Goal: Contribute content

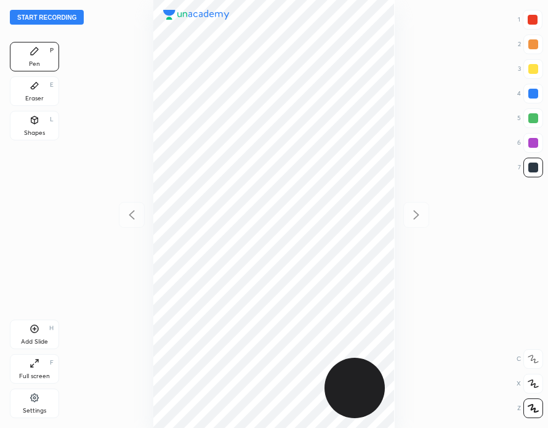
scroll to position [428, 351]
click at [57, 17] on button "Start recording" at bounding box center [47, 17] width 74 height 15
click at [46, 97] on div "Eraser E" at bounding box center [34, 91] width 49 height 30
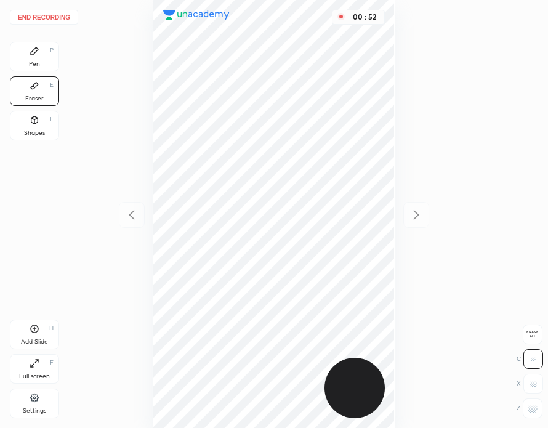
click at [45, 60] on div "Pen P" at bounding box center [34, 57] width 49 height 30
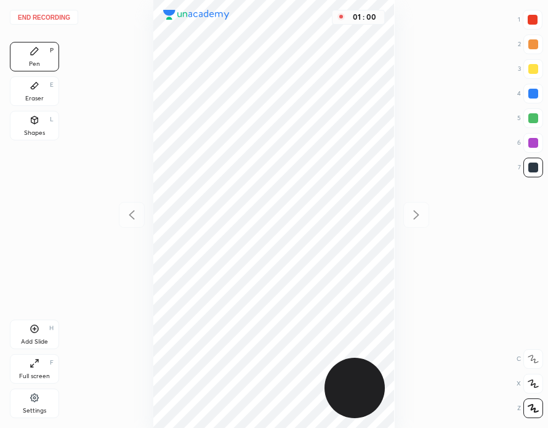
click at [45, 95] on div "Eraser E" at bounding box center [34, 91] width 49 height 30
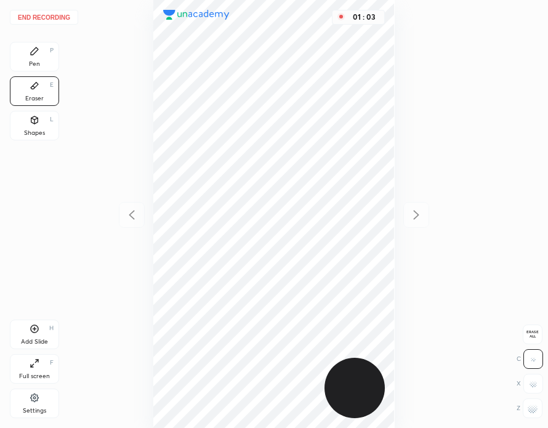
click at [32, 54] on icon at bounding box center [34, 50] width 7 height 7
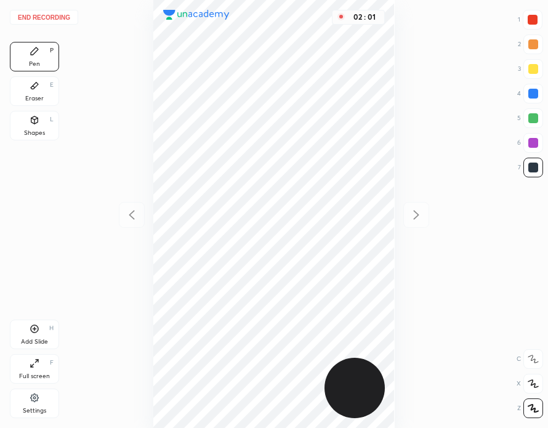
click at [42, 334] on div "Add Slide H" at bounding box center [34, 334] width 49 height 30
click at [49, 331] on div "H" at bounding box center [51, 328] width 4 height 6
click at [132, 215] on icon at bounding box center [131, 214] width 15 height 15
click at [415, 215] on icon at bounding box center [416, 214] width 15 height 15
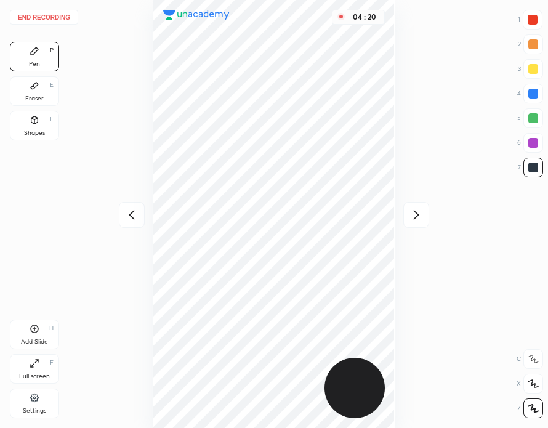
click at [415, 214] on icon at bounding box center [416, 214] width 15 height 15
click at [414, 216] on div "04 : 21" at bounding box center [273, 214] width 351 height 428
click at [44, 333] on div "Add Slide H" at bounding box center [34, 334] width 49 height 30
click at [130, 212] on icon at bounding box center [131, 214] width 15 height 15
click at [416, 214] on icon at bounding box center [416, 214] width 15 height 15
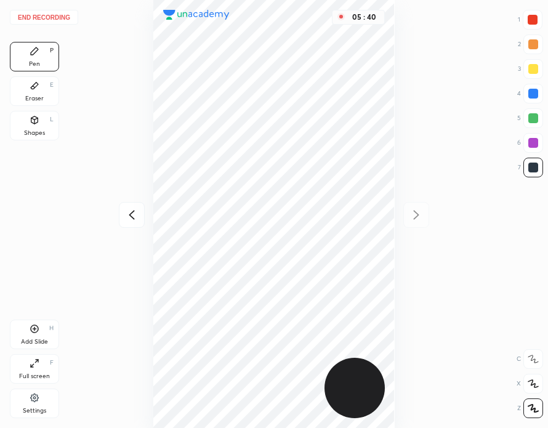
click at [57, 19] on button "End recording" at bounding box center [44, 17] width 68 height 15
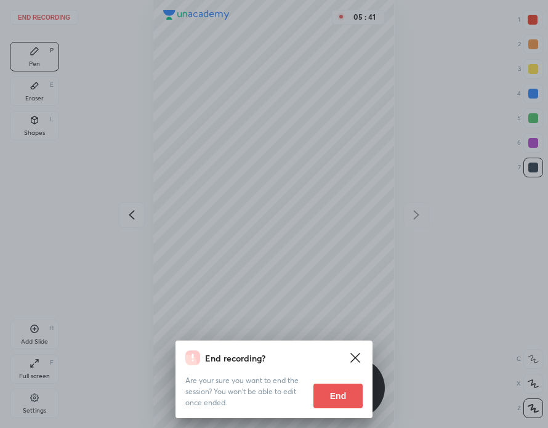
click at [346, 392] on button "End" at bounding box center [337, 395] width 49 height 25
